Goal: Task Accomplishment & Management: Manage account settings

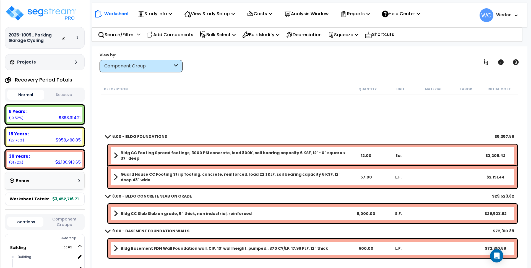
scroll to position [138, 0]
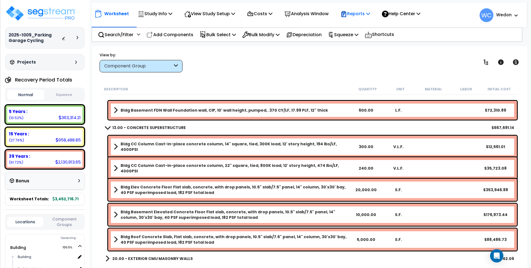
click at [370, 14] on p "Reports" at bounding box center [355, 13] width 30 height 7
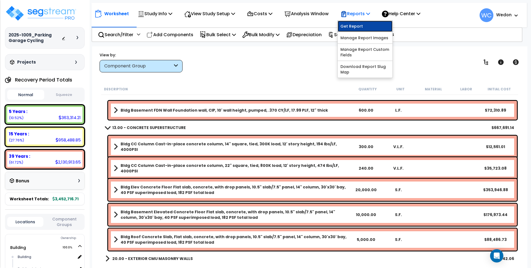
click at [370, 23] on link "Get Report" at bounding box center [364, 26] width 55 height 11
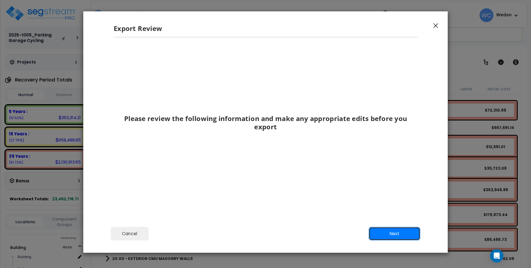
click at [400, 237] on button "Next" at bounding box center [394, 234] width 52 height 14
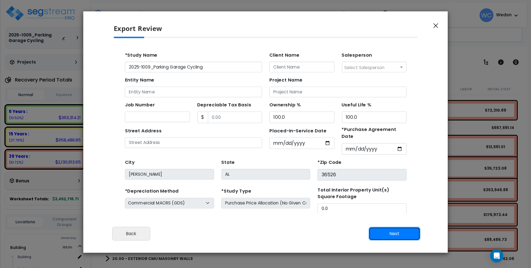
click at [389, 239] on button "Next" at bounding box center [394, 234] width 52 height 14
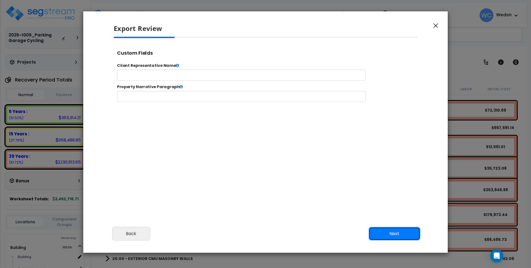
click at [395, 236] on button "Next" at bounding box center [394, 234] width 52 height 14
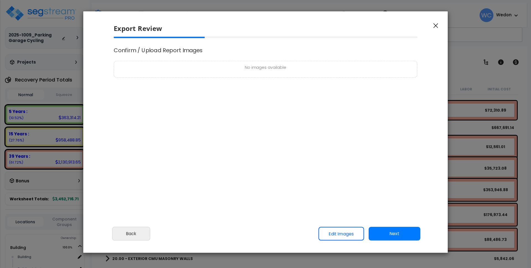
select select "2025"
click at [394, 237] on button "Next" at bounding box center [394, 234] width 52 height 14
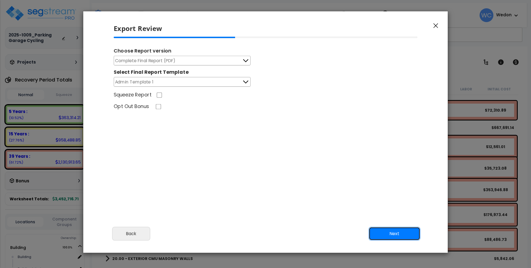
click at [398, 236] on button "Next" at bounding box center [394, 234] width 52 height 14
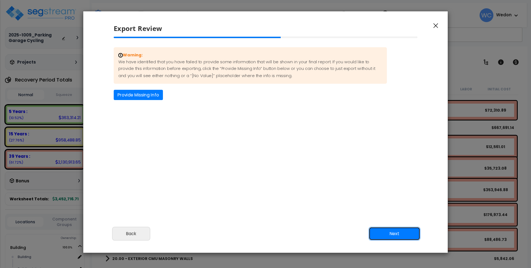
click at [400, 232] on button "Next" at bounding box center [394, 234] width 52 height 14
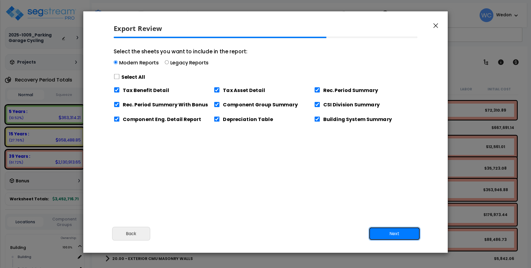
click at [406, 232] on button "Next" at bounding box center [394, 234] width 52 height 14
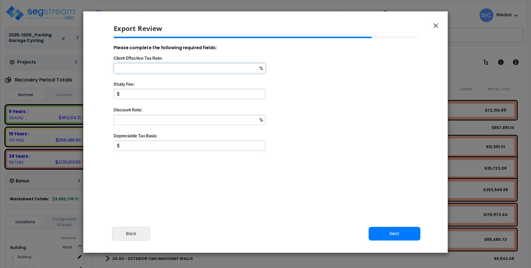
click at [167, 66] on input "Client Effective Tax Rate:" at bounding box center [190, 68] width 152 height 10
type input "50"
type input "4,000"
type input "15"
type input "1"
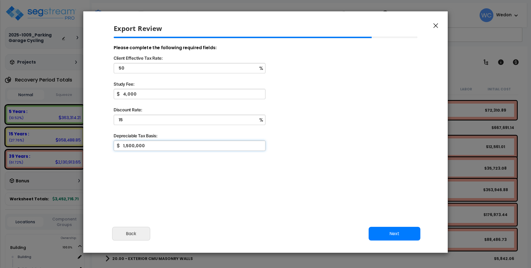
type input "1,500,000"
click at [421, 234] on div "Cancel Back Next Export Edit Images" at bounding box center [265, 237] width 364 height 30
click at [401, 235] on button "Next" at bounding box center [394, 233] width 52 height 14
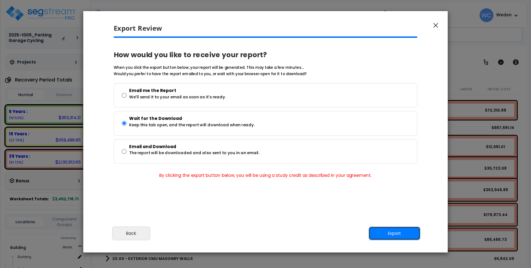
click at [403, 232] on button "Export" at bounding box center [394, 233] width 52 height 14
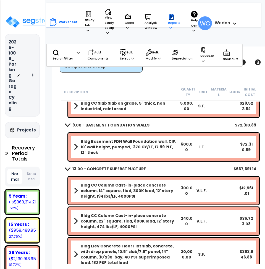
click at [170, 18] on icon at bounding box center [171, 17] width 7 height 7
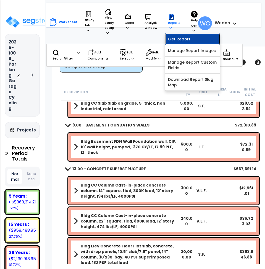
click at [187, 37] on link "Get Report" at bounding box center [192, 38] width 55 height 11
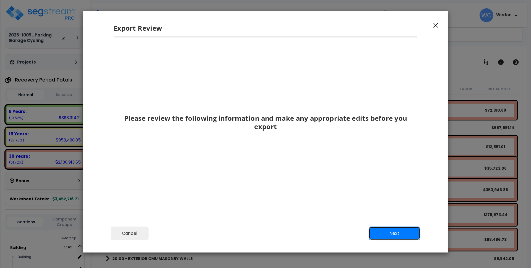
click at [404, 233] on button "Next" at bounding box center [394, 233] width 52 height 14
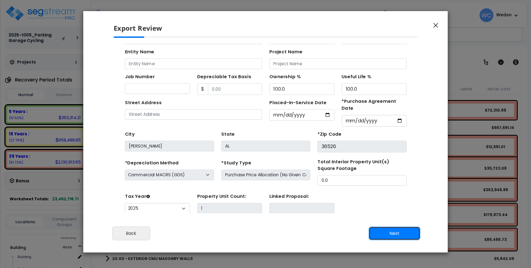
click at [390, 230] on button "Next" at bounding box center [394, 233] width 52 height 14
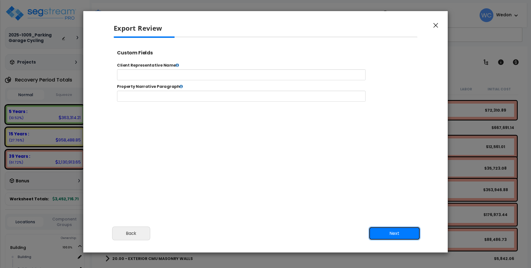
scroll to position [0, 0]
click at [389, 232] on button "Next" at bounding box center [394, 233] width 52 height 14
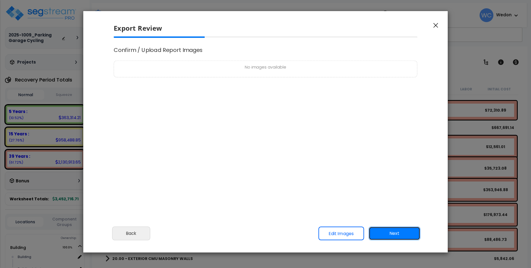
click at [389, 232] on button "Next" at bounding box center [394, 233] width 52 height 14
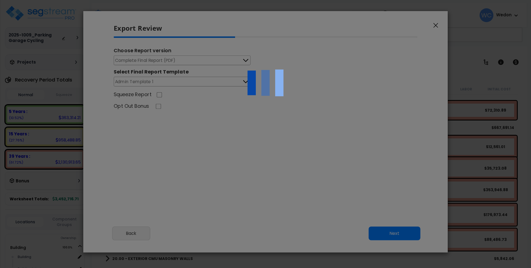
select select "2025"
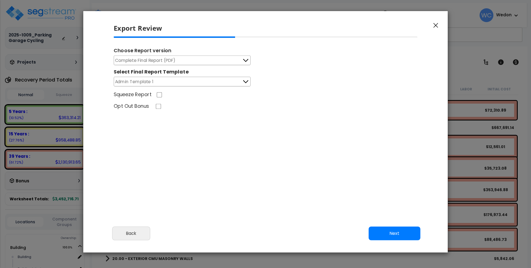
click at [162, 59] on span "Complete Final Report (PDF)" at bounding box center [145, 60] width 61 height 7
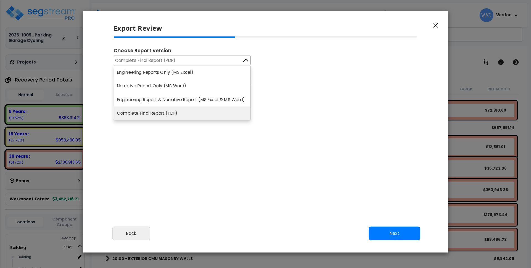
click at [162, 59] on span "Complete Final Report (PDF)" at bounding box center [145, 60] width 61 height 7
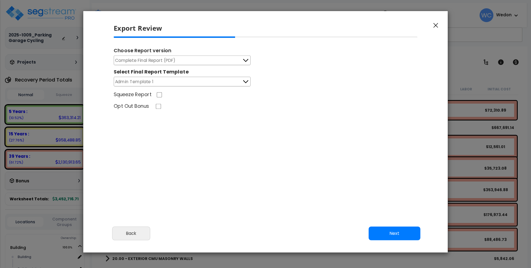
click at [204, 81] on button "Admin Template 1" at bounding box center [182, 82] width 137 height 10
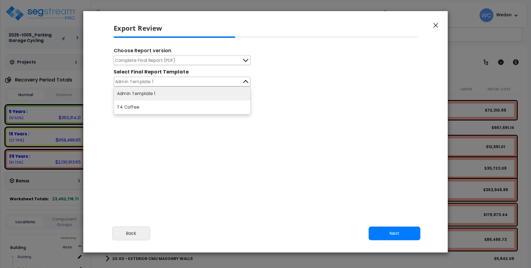
click at [235, 82] on button "Admin Template 1" at bounding box center [182, 82] width 137 height 10
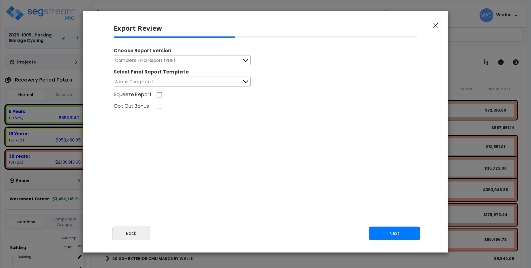
click at [186, 82] on button "Admin Template 1" at bounding box center [182, 82] width 137 height 10
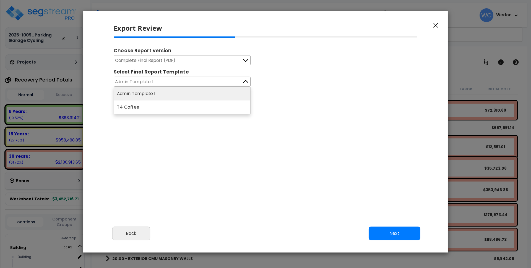
click at [206, 62] on button "Complete Final Report (PDF)" at bounding box center [182, 61] width 137 height 10
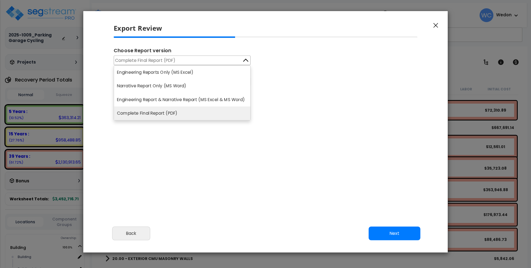
click at [237, 62] on button "Complete Final Report (PDF)" at bounding box center [182, 61] width 137 height 10
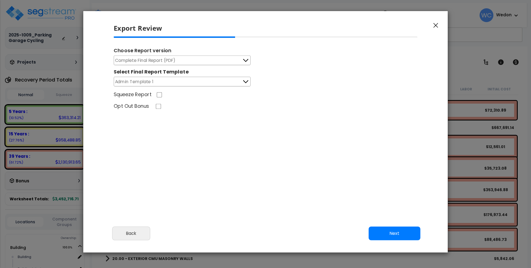
click at [174, 82] on button "Admin Template 1" at bounding box center [182, 82] width 137 height 10
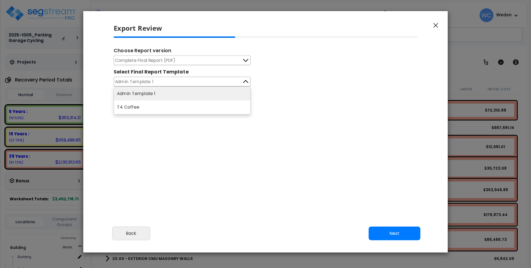
click at [289, 94] on div "Squeeze Report" at bounding box center [265, 95] width 313 height 9
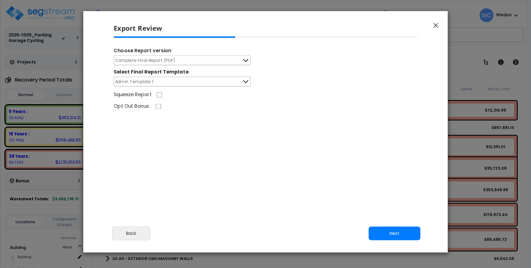
click at [216, 79] on button "Admin Template 1" at bounding box center [182, 82] width 137 height 10
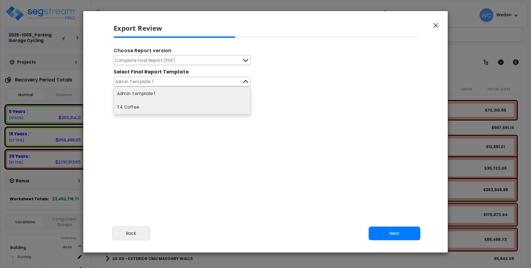
click at [153, 106] on li "T4 Coffee" at bounding box center [182, 108] width 136 height 14
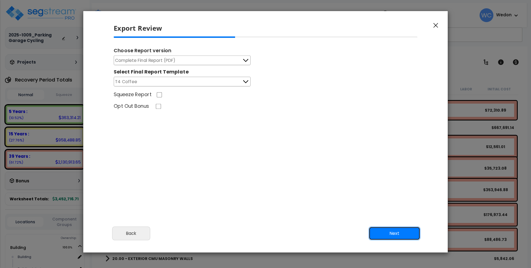
click at [392, 230] on button "Next" at bounding box center [394, 233] width 52 height 14
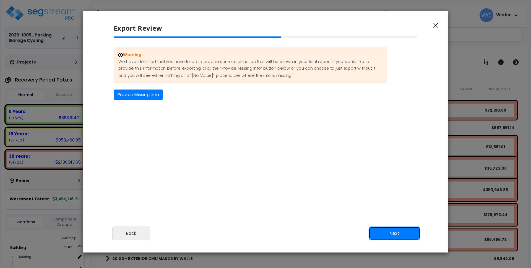
click at [378, 230] on button "Next" at bounding box center [394, 233] width 52 height 14
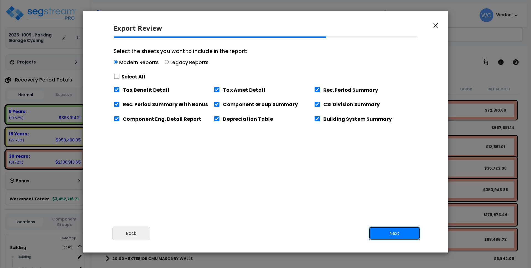
click at [401, 236] on button "Next" at bounding box center [394, 233] width 52 height 14
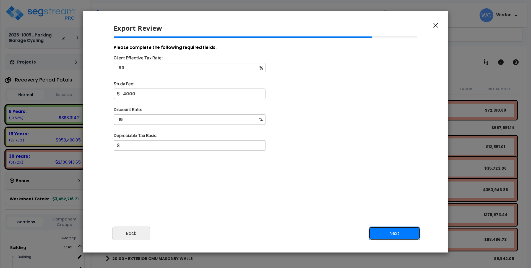
click at [396, 228] on button "Next" at bounding box center [394, 233] width 52 height 14
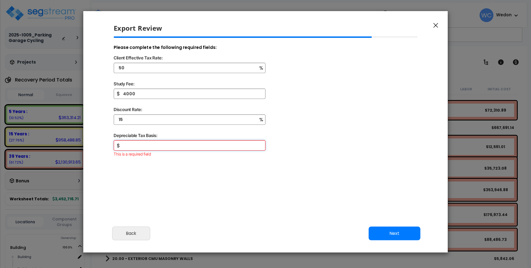
click at [180, 148] on input "text" at bounding box center [190, 145] width 152 height 10
type input "2"
type input "1,500,000"
click at [372, 229] on button "Next" at bounding box center [394, 233] width 52 height 14
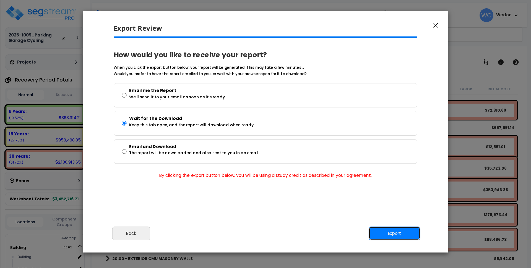
click at [377, 232] on button "Export" at bounding box center [394, 233] width 52 height 14
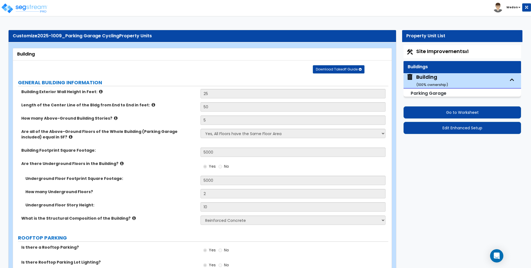
select select "3"
select select "1"
select select "2"
select select "1"
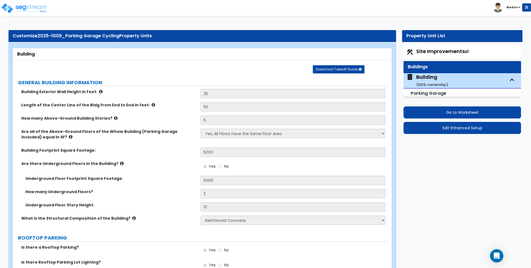
select select "3"
select select "1"
select select "2"
select select "3"
select select "2"
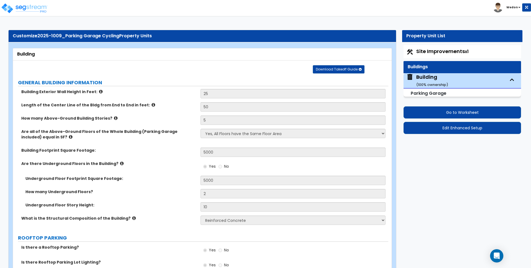
select select "1"
select select "2"
select select "1"
select select "3"
select select "2"
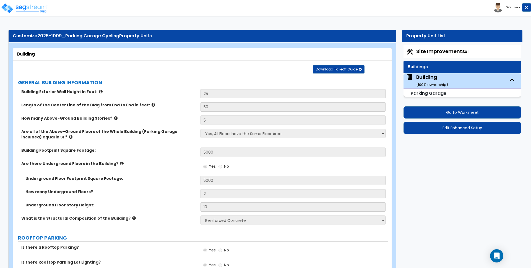
select select "3"
select select "1"
select select "2"
select select "3"
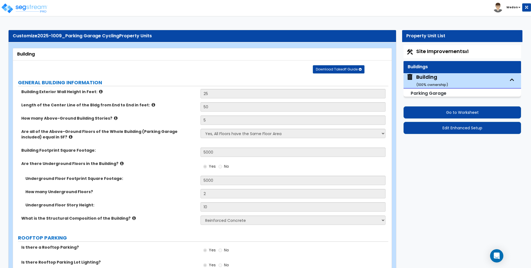
select select "4"
select select "2"
select select "1"
select select "2"
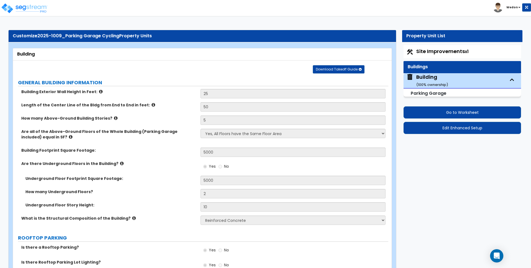
select select "1"
select select "3"
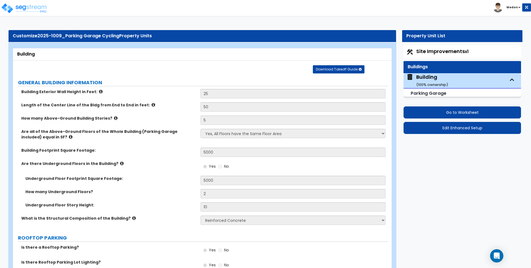
select select "2"
select select "3"
select select "2"
select select "4"
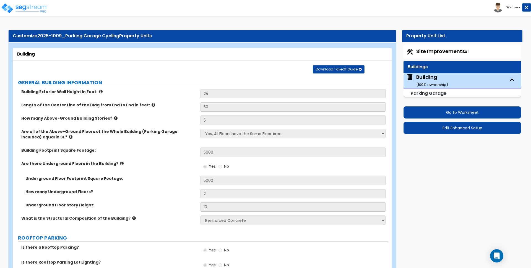
select select "2"
select select "3"
select select "2"
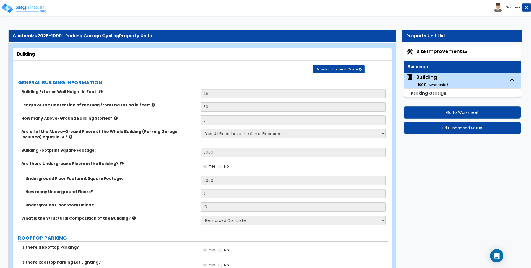
select select "2"
select select "1"
select select "3"
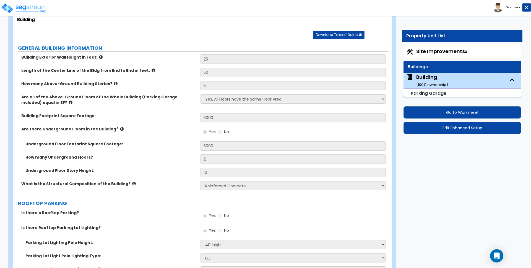
click at [509, 7] on b "Wedon" at bounding box center [511, 7] width 11 height 4
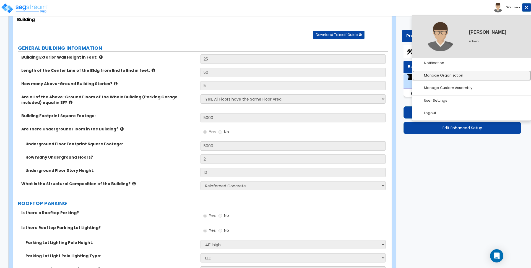
click at [454, 74] on link "Manage Organization" at bounding box center [471, 75] width 118 height 10
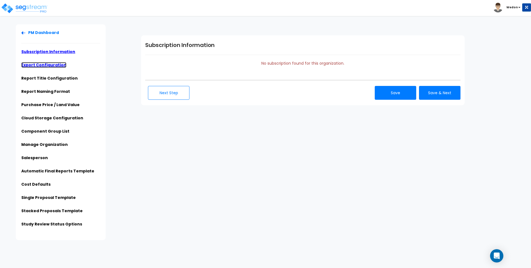
click at [47, 64] on link "Export Configuration" at bounding box center [43, 65] width 45 height 6
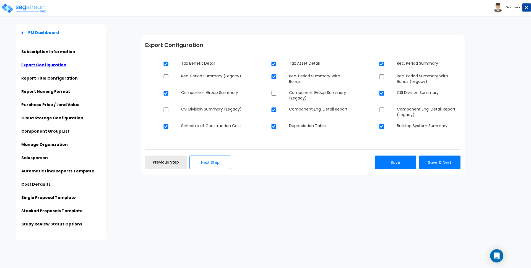
click at [43, 73] on ul "PM Dashboard Subscription Information Export Configuration Report Title Configu…" at bounding box center [60, 130] width 79 height 201
click at [43, 77] on link "Report Title Configuration" at bounding box center [49, 78] width 56 height 6
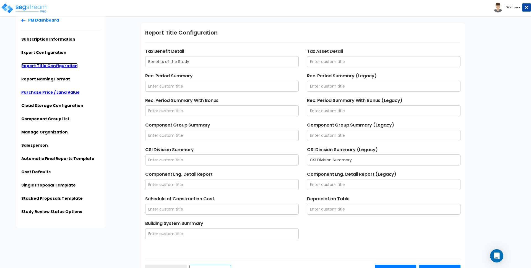
scroll to position [13, 0]
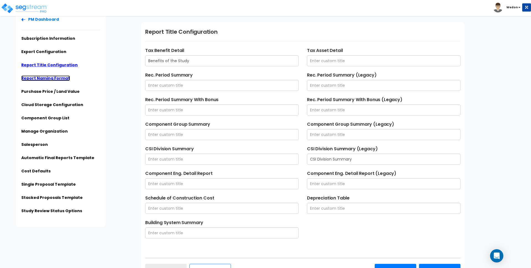
click at [43, 78] on link "Report Naming Format" at bounding box center [45, 78] width 49 height 6
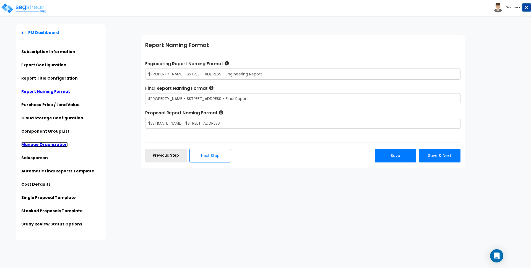
click at [48, 144] on link "Manage Organization" at bounding box center [44, 145] width 46 height 6
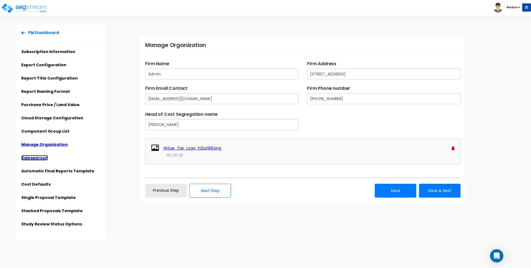
click at [29, 155] on link "Salesperson" at bounding box center [34, 158] width 27 height 6
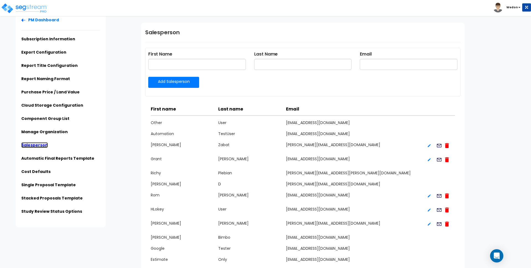
scroll to position [13, 0]
click at [44, 157] on link "Automatic Final Reports Template" at bounding box center [57, 158] width 73 height 6
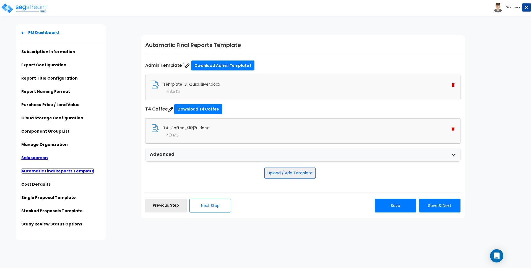
scroll to position [0, 0]
click at [230, 155] on div "Advanced" at bounding box center [302, 154] width 315 height 13
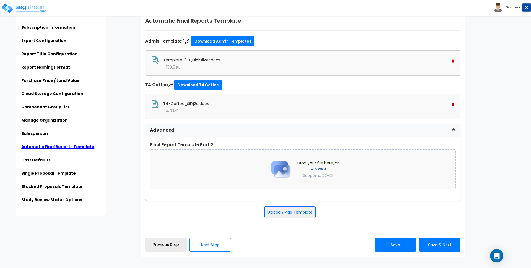
scroll to position [25, 0]
click at [260, 130] on div "Advanced" at bounding box center [302, 130] width 315 height 13
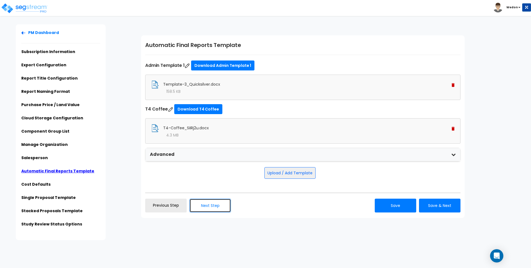
click at [216, 205] on button "Next Step" at bounding box center [209, 206] width 41 height 14
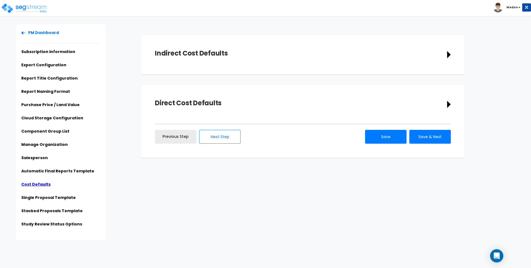
click at [403, 42] on div "Indirect Cost Defaults Description Indirect Cost Cost Unit Select Select Quanti…" at bounding box center [302, 54] width 323 height 39
click at [225, 137] on button "Next Step" at bounding box center [219, 137] width 41 height 14
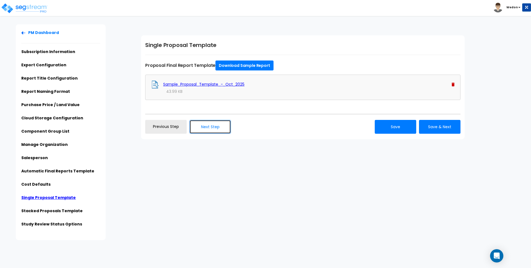
click at [209, 125] on button "Next Step" at bounding box center [209, 127] width 41 height 14
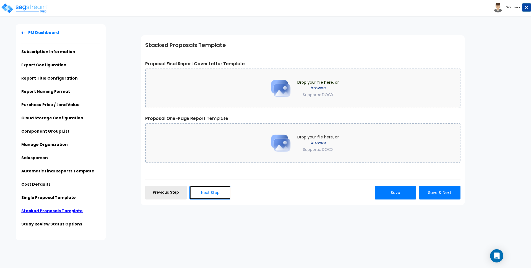
click at [216, 192] on button "Next Step" at bounding box center [209, 193] width 41 height 14
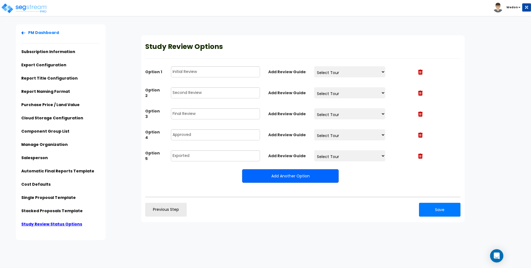
click at [348, 73] on select "Select Tour" at bounding box center [349, 71] width 71 height 11
drag, startPoint x: 348, startPoint y: 73, endPoint x: 363, endPoint y: 73, distance: 15.8
click at [348, 73] on select "Select Tour" at bounding box center [349, 71] width 71 height 11
drag, startPoint x: 375, startPoint y: 73, endPoint x: 371, endPoint y: 76, distance: 4.9
click at [375, 73] on select "Select Tour" at bounding box center [349, 71] width 71 height 11
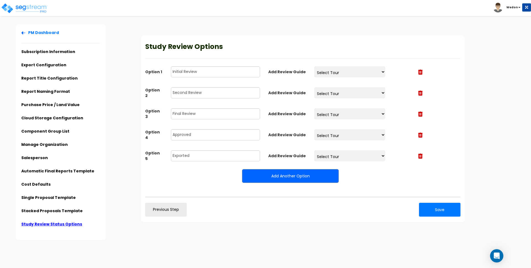
click at [314, 66] on select "Select Tour" at bounding box center [349, 71] width 71 height 11
click at [341, 53] on div "Study Review Options Option 1 Initial Review Add Review Guide Select Tour Optio…" at bounding box center [302, 128] width 323 height 187
click at [165, 209] on link "Previous Step" at bounding box center [165, 210] width 41 height 14
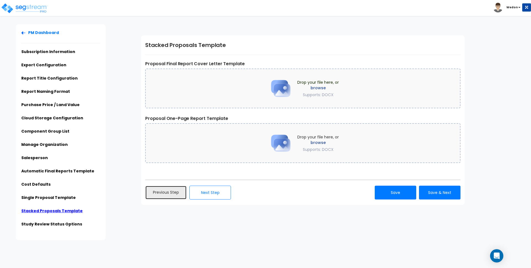
click at [169, 195] on link "Previous Step" at bounding box center [165, 193] width 41 height 14
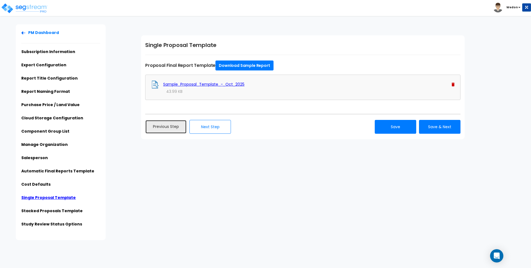
click at [164, 126] on link "Previous Step" at bounding box center [165, 127] width 41 height 14
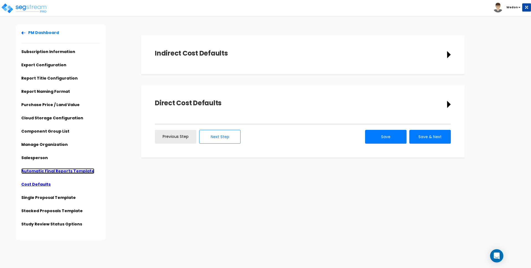
click at [44, 171] on link "Automatic Final Reports Template" at bounding box center [57, 171] width 73 height 6
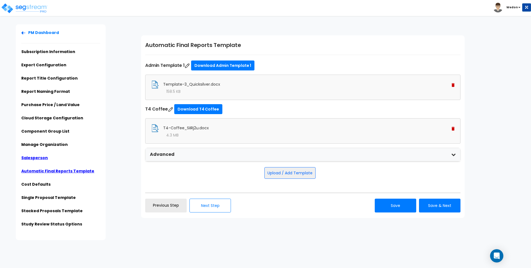
drag, startPoint x: 29, startPoint y: 161, endPoint x: 32, endPoint y: 159, distance: 3.3
click at [29, 161] on li "Salesperson" at bounding box center [60, 159] width 79 height 9
click at [33, 157] on link "Salesperson" at bounding box center [34, 158] width 27 height 6
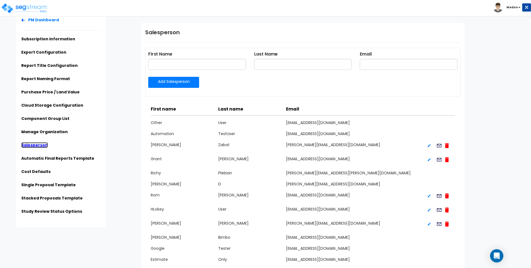
scroll to position [13, 0]
click at [31, 129] on link "Manage Organization" at bounding box center [44, 132] width 46 height 6
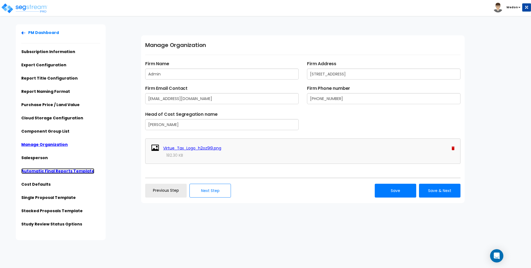
click at [42, 173] on link "Automatic Final Reports Template" at bounding box center [57, 171] width 73 height 6
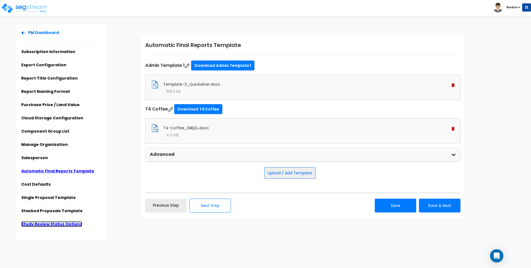
click at [48, 222] on link "Study Review Status Options" at bounding box center [51, 224] width 61 height 6
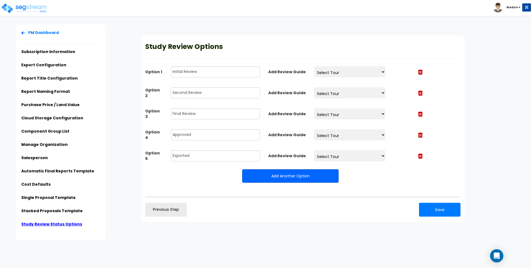
click at [60, 207] on ul "PM Dashboard Subscription Information Export Configuration Report Title Configu…" at bounding box center [60, 130] width 79 height 201
click at [36, 213] on link "Stacked Proposals Template" at bounding box center [51, 211] width 61 height 6
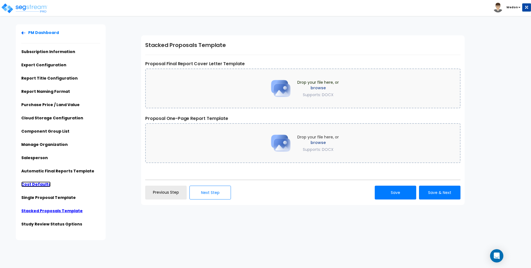
click at [35, 184] on link "Cost Defaults" at bounding box center [35, 185] width 29 height 6
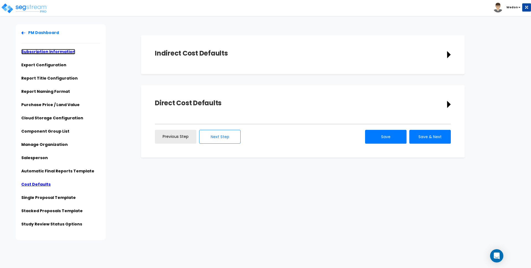
click at [43, 51] on link "Subscription Information" at bounding box center [48, 52] width 54 height 6
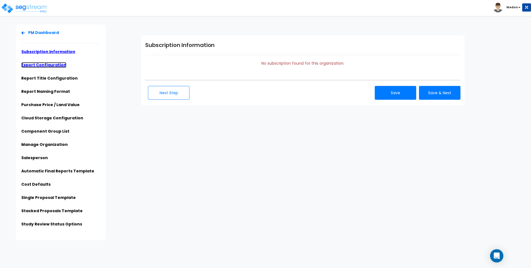
click at [43, 64] on link "Export Configuration" at bounding box center [43, 65] width 45 height 6
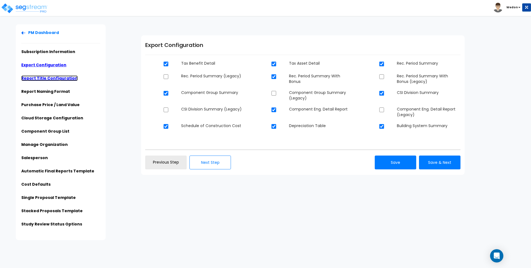
click at [55, 80] on link "Report Title Configuration" at bounding box center [49, 78] width 56 height 6
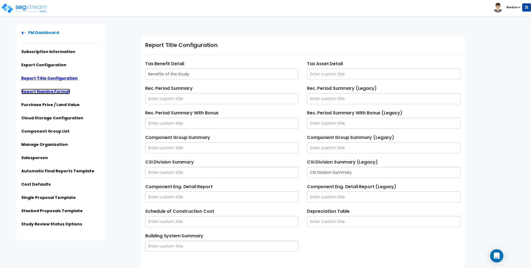
click at [54, 94] on link "Report Naming Format" at bounding box center [45, 92] width 49 height 6
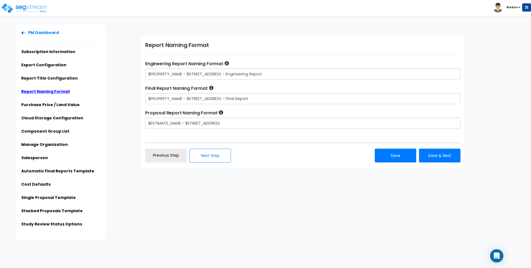
click at [59, 100] on ul "PM Dashboard Subscription Information Export Configuration Report Title Configu…" at bounding box center [60, 130] width 79 height 201
click at [60, 104] on link "Purchase Price / Land Value" at bounding box center [50, 105] width 58 height 6
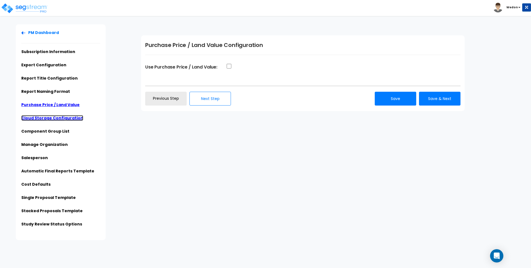
click at [55, 117] on link "Cloud Storage Configuration" at bounding box center [52, 118] width 62 height 6
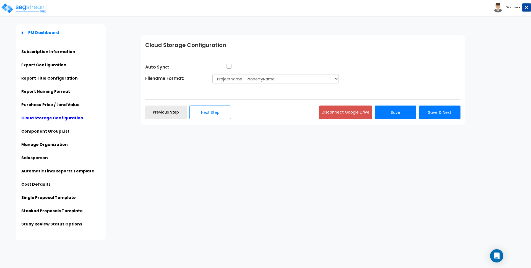
click at [40, 136] on li "Component Group List" at bounding box center [60, 133] width 79 height 9
drag, startPoint x: 40, startPoint y: 135, endPoint x: 44, endPoint y: 133, distance: 4.8
click at [40, 135] on li "Component Group List" at bounding box center [60, 133] width 79 height 9
click at [44, 133] on link "Component Group List" at bounding box center [45, 132] width 48 height 6
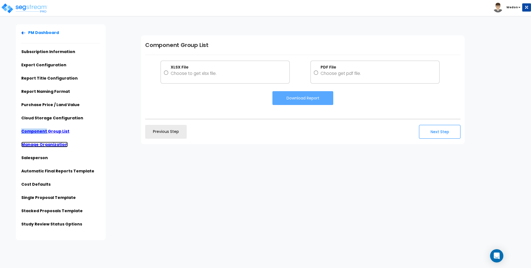
click at [32, 144] on link "Manage Organization" at bounding box center [44, 145] width 46 height 6
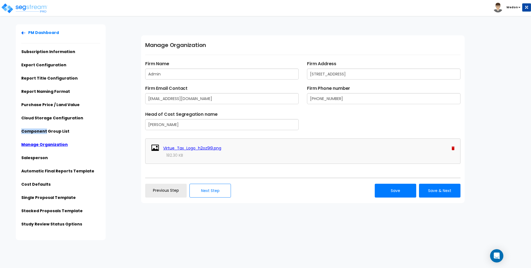
click at [93, 123] on li "Cloud Storage Configuration" at bounding box center [60, 119] width 79 height 9
click at [85, 136] on li "Component Group List" at bounding box center [60, 133] width 79 height 9
click at [40, 156] on link "Salesperson" at bounding box center [34, 158] width 27 height 6
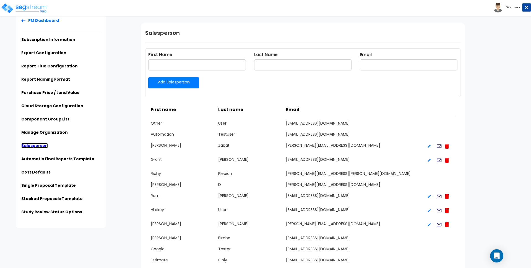
scroll to position [13, 0]
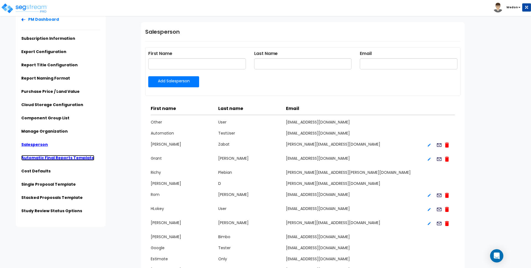
click at [37, 157] on link "Automatic Final Reports Template" at bounding box center [57, 158] width 73 height 6
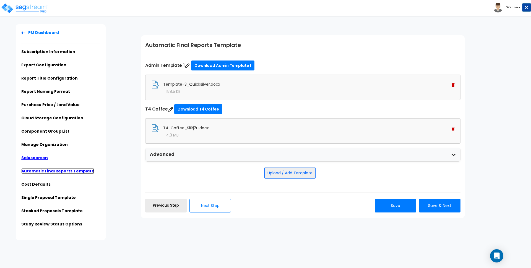
scroll to position [0, 0]
click at [23, 33] on img at bounding box center [23, 32] width 4 height 3
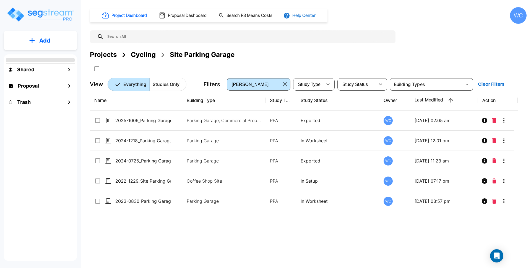
click at [309, 10] on button "Help Center" at bounding box center [300, 15] width 36 height 11
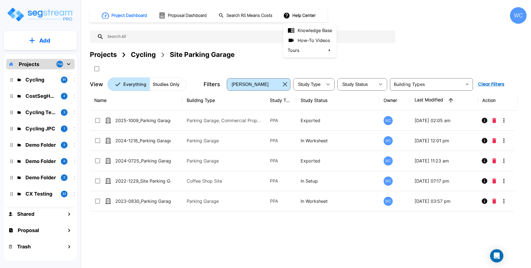
click at [305, 17] on div at bounding box center [265, 134] width 531 height 268
click at [306, 16] on button "Help Center" at bounding box center [300, 15] width 36 height 11
click at [313, 29] on link "Knowledge Base" at bounding box center [309, 30] width 53 height 10
